Goal: Task Accomplishment & Management: Manage account settings

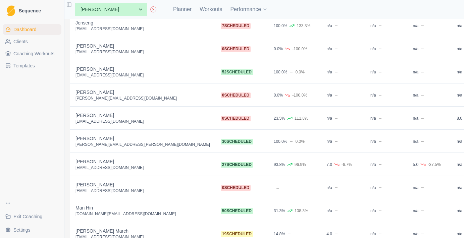
scroll to position [450, 0]
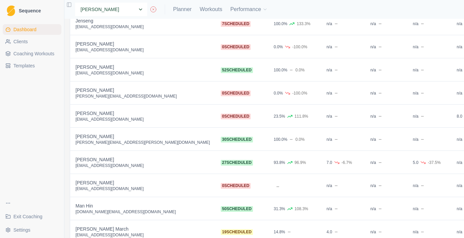
select select "95df52ab-7166-444b-85dd-0e9b633200f6"
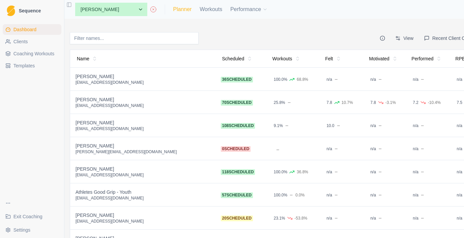
click at [182, 11] on link "Planner" at bounding box center [182, 9] width 18 height 8
select select "month"
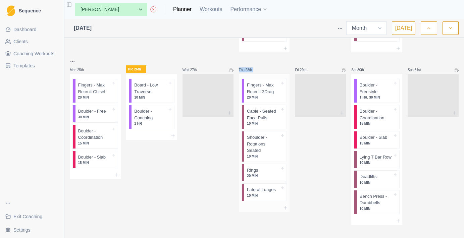
drag, startPoint x: 236, startPoint y: 64, endPoint x: 280, endPoint y: 76, distance: 45.6
click at [269, 66] on div "Thu 28th" at bounding box center [264, 70] width 51 height 8
drag, startPoint x: 264, startPoint y: 65, endPoint x: 242, endPoint y: 65, distance: 22.5
click at [242, 66] on div "Thu 28th" at bounding box center [264, 70] width 51 height 8
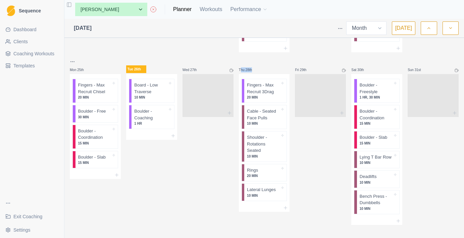
click at [240, 67] on p "Thu 28th" at bounding box center [249, 69] width 20 height 5
click at [450, 30] on icon "button" at bounding box center [451, 28] width 5 height 7
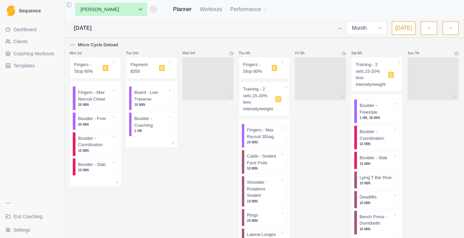
click at [435, 27] on button "button" at bounding box center [429, 27] width 16 height 13
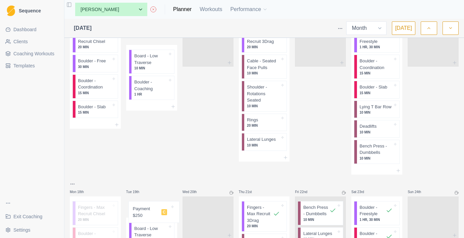
drag, startPoint x: 158, startPoint y: 43, endPoint x: 161, endPoint y: 210, distance: 166.9
click at [161, 210] on div "Mon 28th Fingers - Max Recruit Chisel 20 MIN [GEOGRAPHIC_DATA] - Free 30 MIN [G…" at bounding box center [264, 135] width 389 height 731
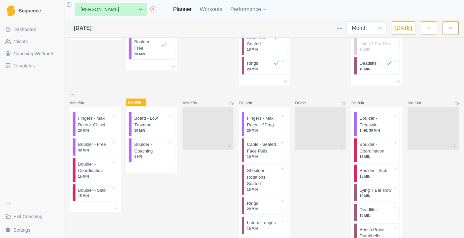
scroll to position [517, 0]
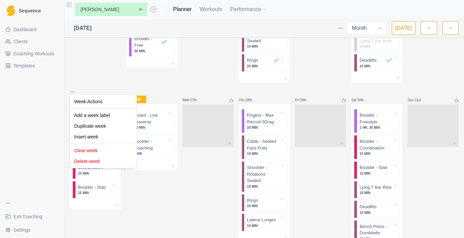
click at [74, 87] on html "Sequence Dashboard Clients Coaching Workouts Templates Exit Coaching Settings T…" at bounding box center [232, 119] width 464 height 238
click at [94, 129] on div "Duplicate week" at bounding box center [104, 126] width 64 height 11
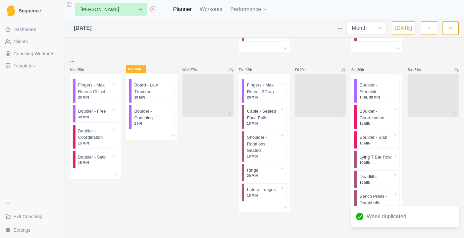
click at [449, 32] on button "button" at bounding box center [451, 27] width 16 height 13
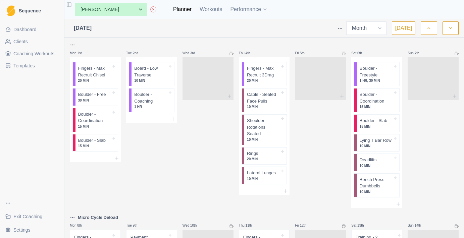
scroll to position [0, 0]
click at [432, 28] on button "button" at bounding box center [429, 27] width 16 height 13
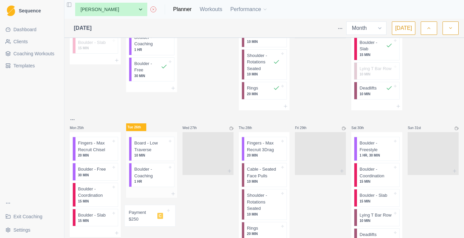
scroll to position [497, 0]
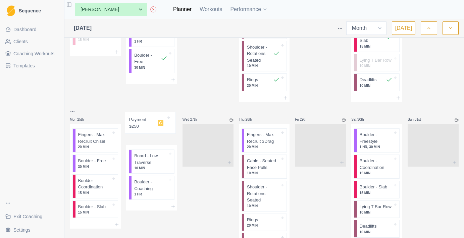
drag, startPoint x: 149, startPoint y: 77, endPoint x: 149, endPoint y: 125, distance: 48.4
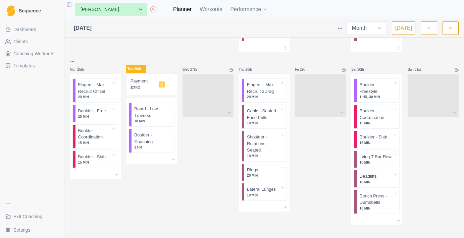
scroll to position [547, 0]
click at [157, 88] on div "Payment $250 C" at bounding box center [151, 85] width 45 height 16
click at [205, 141] on div "Payment $250 Coaching [DATE] Payment $250" at bounding box center [232, 119] width 464 height 238
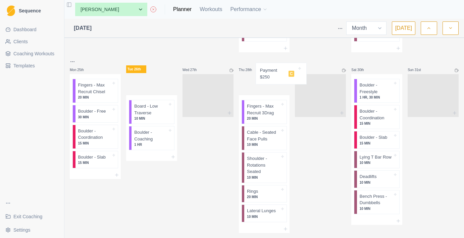
scroll to position [545, 0]
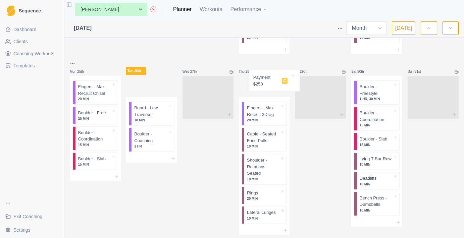
drag, startPoint x: 148, startPoint y: 80, endPoint x: 276, endPoint y: 80, distance: 127.9
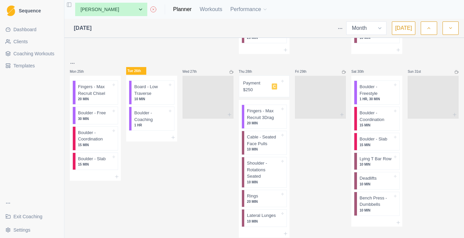
click at [449, 25] on icon "button" at bounding box center [451, 28] width 5 height 7
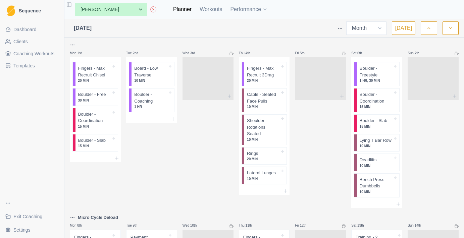
scroll to position [0, 0]
click at [430, 25] on icon "button" at bounding box center [429, 28] width 5 height 7
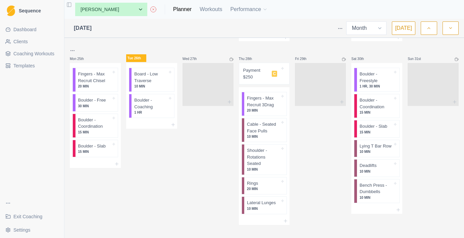
scroll to position [558, 0]
click at [274, 85] on div "Delete Note" at bounding box center [283, 83] width 40 height 11
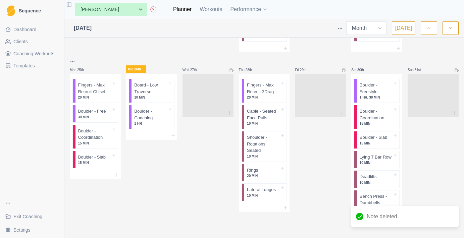
click at [448, 27] on button "button" at bounding box center [451, 27] width 16 height 13
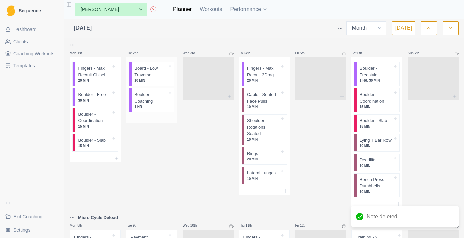
scroll to position [0, 0]
click at [174, 120] on icon at bounding box center [173, 119] width 5 height 5
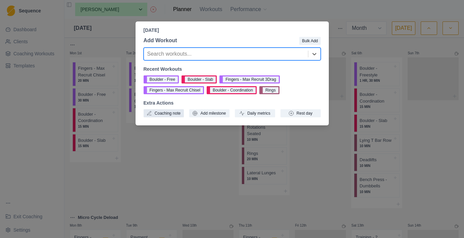
click at [171, 114] on button "Coaching note" at bounding box center [164, 113] width 40 height 8
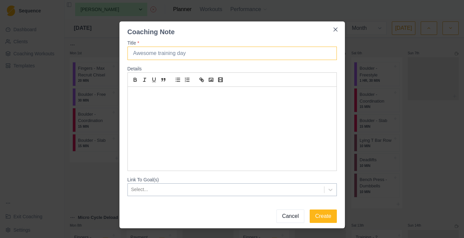
click at [190, 53] on input "Title *" at bounding box center [233, 53] width 210 height 13
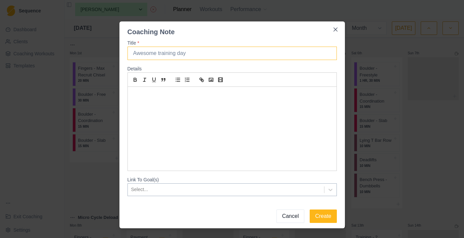
click at [190, 53] on input "Title *" at bounding box center [233, 53] width 210 height 13
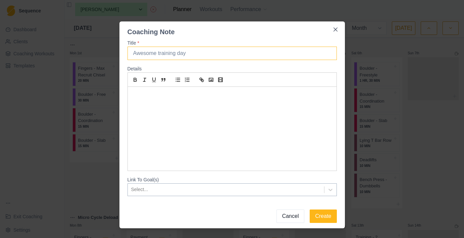
click at [190, 53] on input "Title *" at bounding box center [233, 53] width 210 height 13
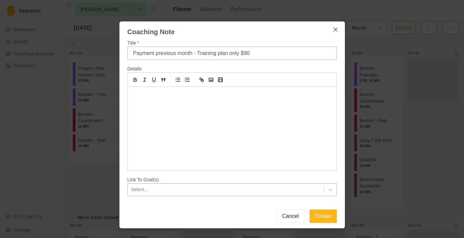
type input "Payment previous month - Training plan only $90"
click at [214, 121] on div at bounding box center [232, 129] width 209 height 84
click at [332, 222] on button "Create" at bounding box center [323, 216] width 27 height 13
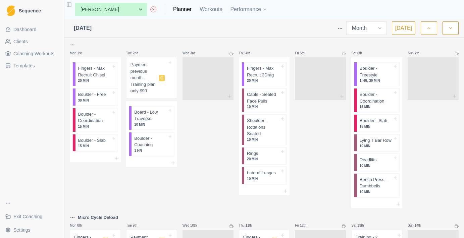
click at [425, 28] on button "button" at bounding box center [429, 27] width 16 height 13
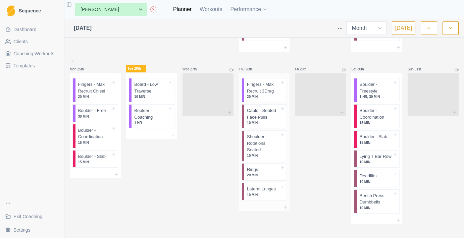
scroll to position [547, 0]
click at [275, 197] on div "Remove from schedule" at bounding box center [289, 198] width 54 height 11
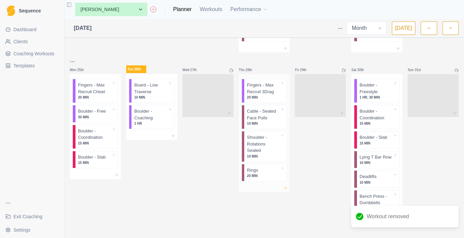
click at [287, 186] on icon at bounding box center [285, 188] width 5 height 5
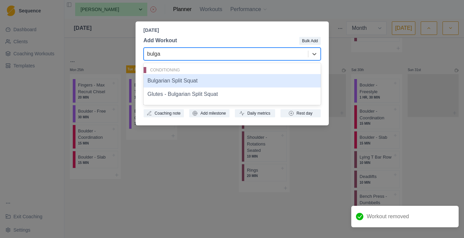
type input "bulgar"
click at [217, 80] on div "Bulgarian Split Squat" at bounding box center [232, 80] width 177 height 13
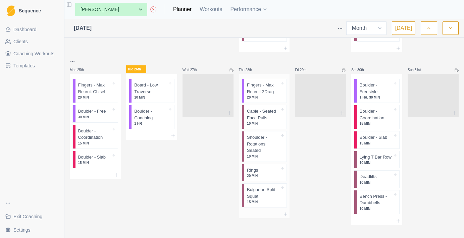
click at [269, 194] on p "Bulgarian Split Squat" at bounding box center [263, 193] width 33 height 13
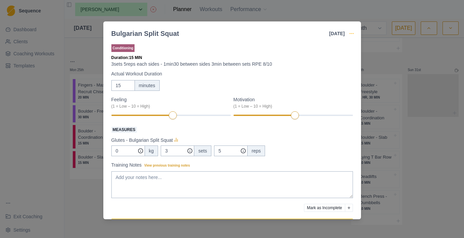
click at [353, 32] on icon "button" at bounding box center [351, 33] width 5 height 5
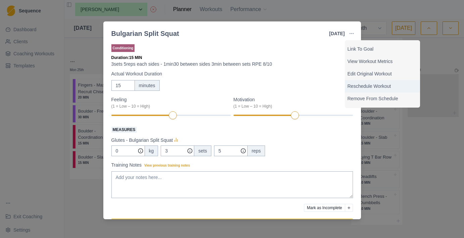
click at [356, 80] on div "Reschedule Workout" at bounding box center [382, 86] width 75 height 12
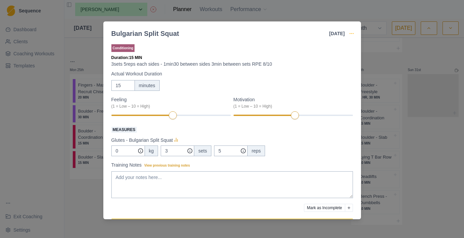
click at [351, 34] on icon "button" at bounding box center [351, 33] width 5 height 5
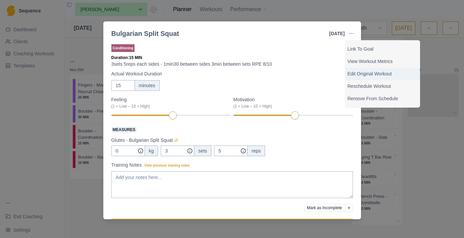
click at [356, 74] on p "Edit Original Workout" at bounding box center [383, 74] width 70 height 7
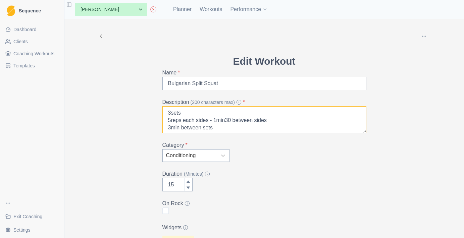
scroll to position [2, 0]
click at [171, 119] on textarea "3sets 5reps each sides - 1min30 between sides 3min between sets RPE 8/10" at bounding box center [265, 119] width 204 height 27
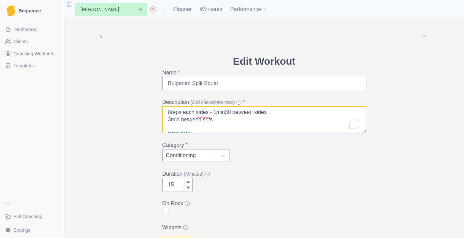
scroll to position [8, 0]
click at [171, 114] on textarea "3sets 8reps each sides - 1min30 between sides 3min between sets RPE 8/10" at bounding box center [265, 119] width 204 height 27
drag, startPoint x: 223, startPoint y: 126, endPoint x: 161, endPoint y: 127, distance: 61.5
click at [161, 127] on div "Edit Workout Name * Bulgarian Split Squat Description (200 characters max) * 3s…" at bounding box center [264, 216] width 215 height 325
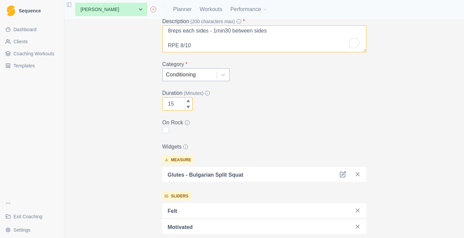
type textarea "3sets 8reps each sides - 1min30 between sides RPE 8/10"
click at [177, 102] on input "15" at bounding box center [178, 103] width 30 height 13
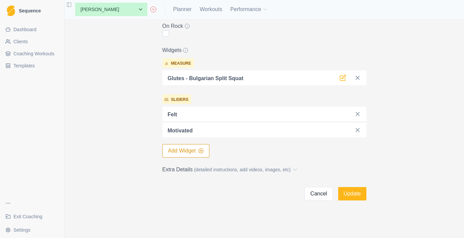
type input "10"
click at [344, 80] on icon at bounding box center [343, 78] width 7 height 7
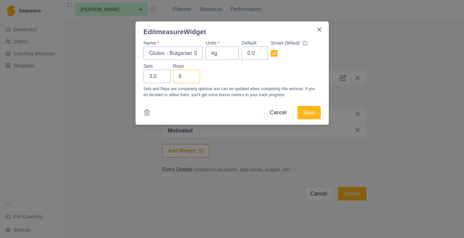
click at [190, 76] on input "6" at bounding box center [186, 76] width 27 height 13
click at [190, 76] on input "7" at bounding box center [186, 76] width 27 height 13
click at [190, 76] on input "8" at bounding box center [186, 76] width 27 height 13
click at [190, 76] on input "9" at bounding box center [186, 76] width 27 height 13
type input "8"
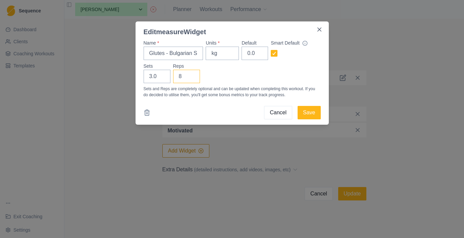
click at [192, 79] on input "8" at bounding box center [186, 76] width 27 height 13
click at [309, 114] on button "Save" at bounding box center [309, 112] width 23 height 13
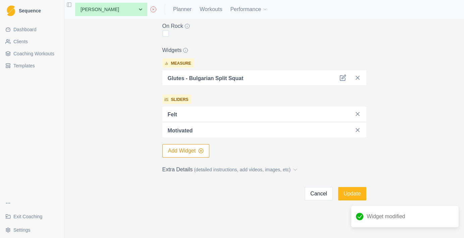
click at [365, 110] on div "felt" at bounding box center [265, 114] width 204 height 15
click at [358, 114] on line at bounding box center [357, 113] width 3 height 3
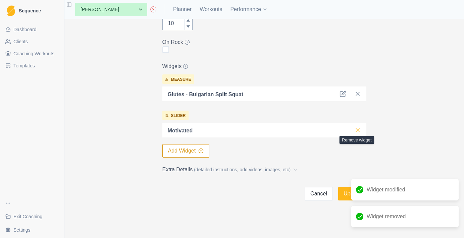
click at [357, 127] on icon at bounding box center [358, 130] width 7 height 7
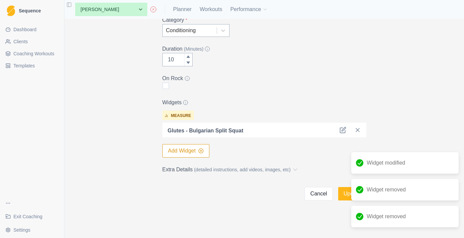
click at [196, 150] on button "Add Widget" at bounding box center [186, 150] width 47 height 13
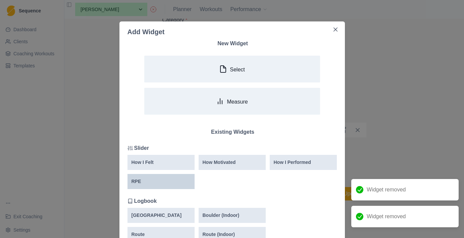
click at [176, 177] on div "RPE" at bounding box center [161, 181] width 67 height 15
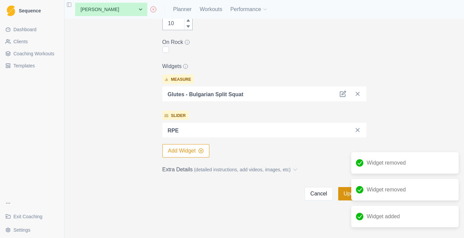
click at [343, 200] on button "Update" at bounding box center [352, 193] width 28 height 13
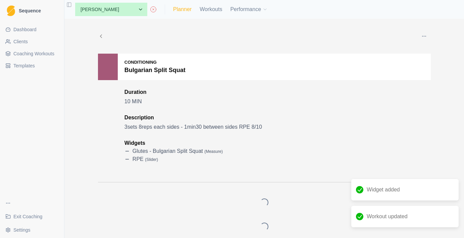
click at [184, 8] on link "Planner" at bounding box center [182, 9] width 18 height 8
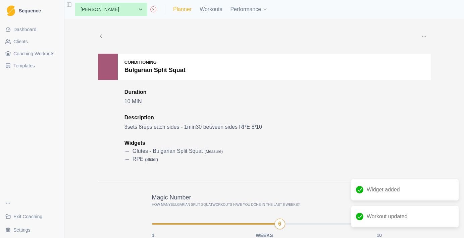
select select "month"
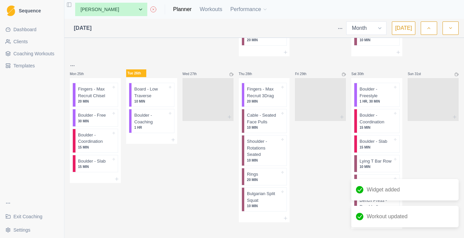
click at [453, 26] on icon "button" at bounding box center [451, 28] width 5 height 7
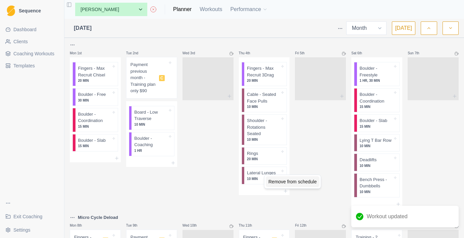
click at [276, 185] on div "Remove from schedule" at bounding box center [293, 182] width 54 height 11
click at [296, 191] on div "Fri 5th" at bounding box center [320, 125] width 51 height 168
click at [284, 169] on icon at bounding box center [285, 171] width 5 height 5
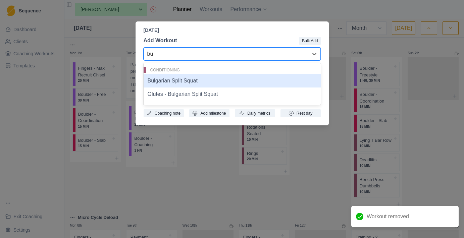
type input "bul"
click at [204, 79] on div "Bulgarian Split Squat" at bounding box center [232, 80] width 177 height 13
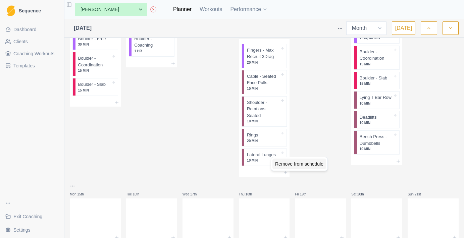
click at [280, 162] on div "Remove from schedule" at bounding box center [300, 164] width 54 height 11
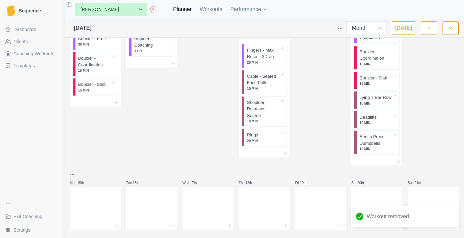
click at [287, 154] on div "Thu 11th Fingers - Stop 80% C Training - 2 sets,15-20% less intensity/weight C …" at bounding box center [264, 63] width 51 height 205
click at [287, 151] on icon at bounding box center [285, 153] width 5 height 5
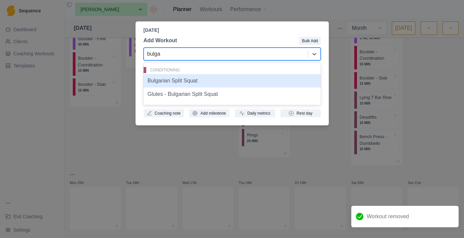
type input "bulgar"
click at [226, 82] on div "Bulgarian Split Squat" at bounding box center [232, 80] width 177 height 13
